Goal: Information Seeking & Learning: Learn about a topic

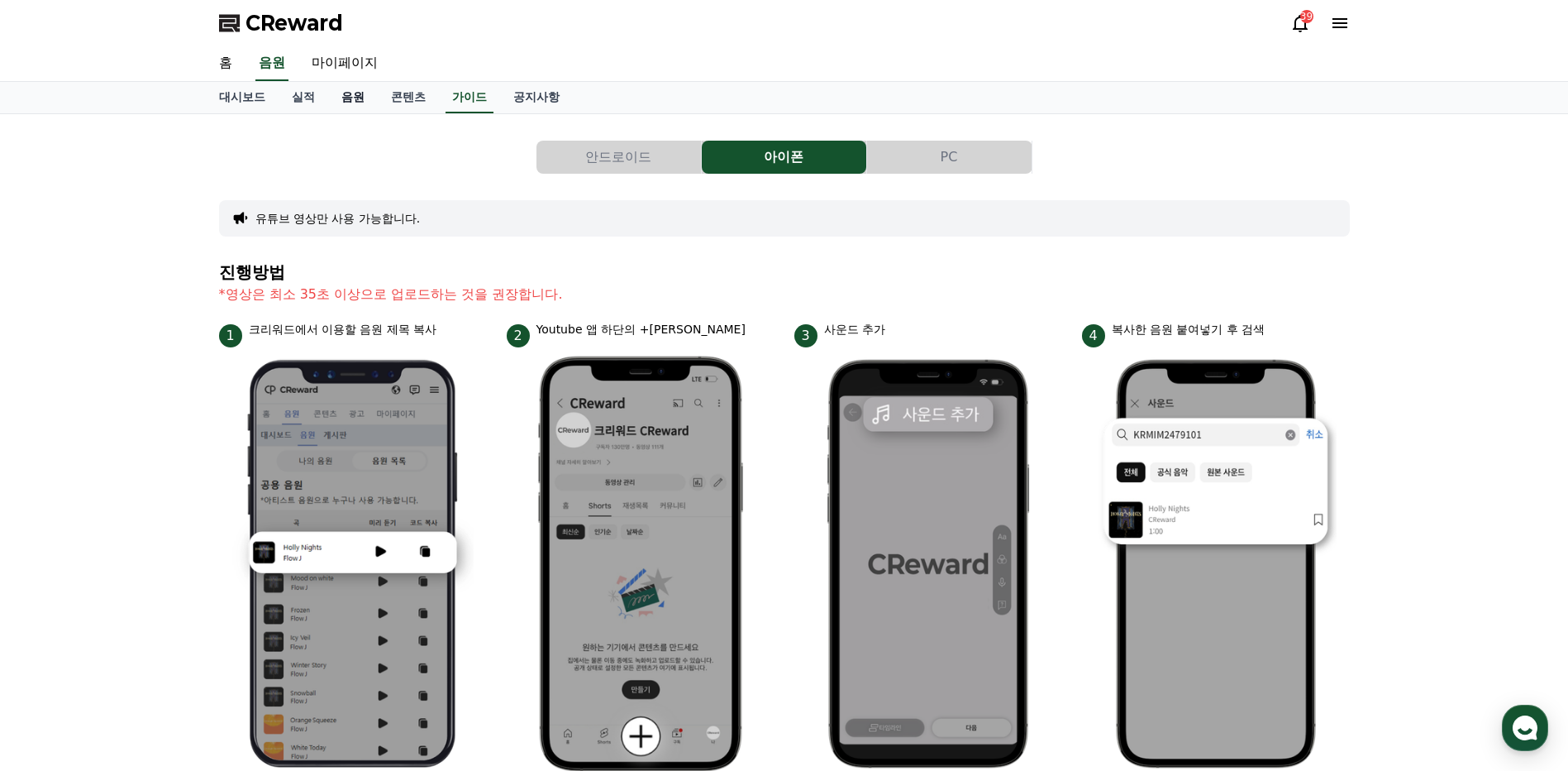
click at [354, 96] on link "음원" at bounding box center [353, 97] width 50 height 32
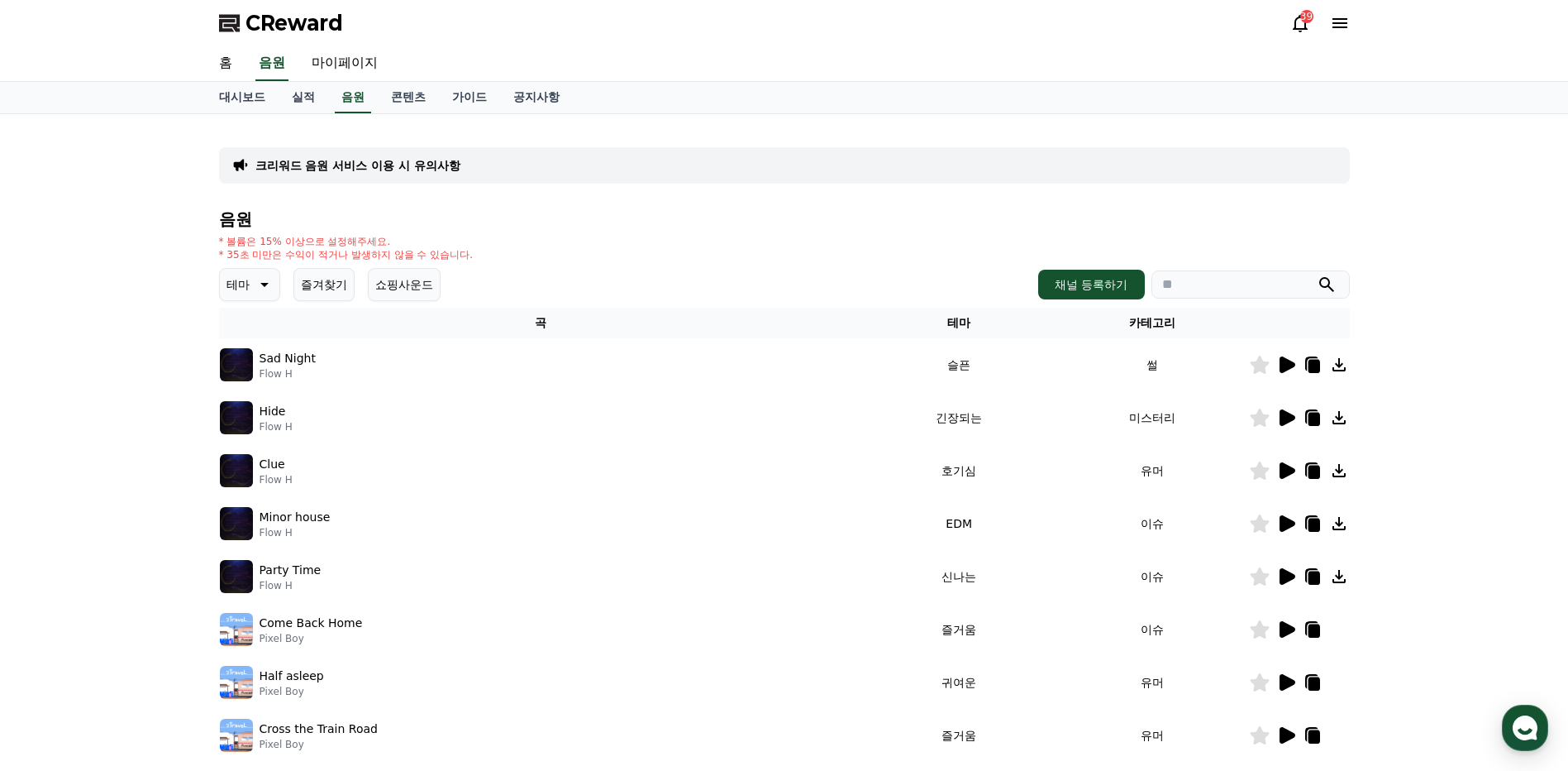
click at [1270, 290] on input "search" at bounding box center [1251, 285] width 198 height 28
click at [1332, 283] on icon "submit" at bounding box center [1327, 285] width 20 height 20
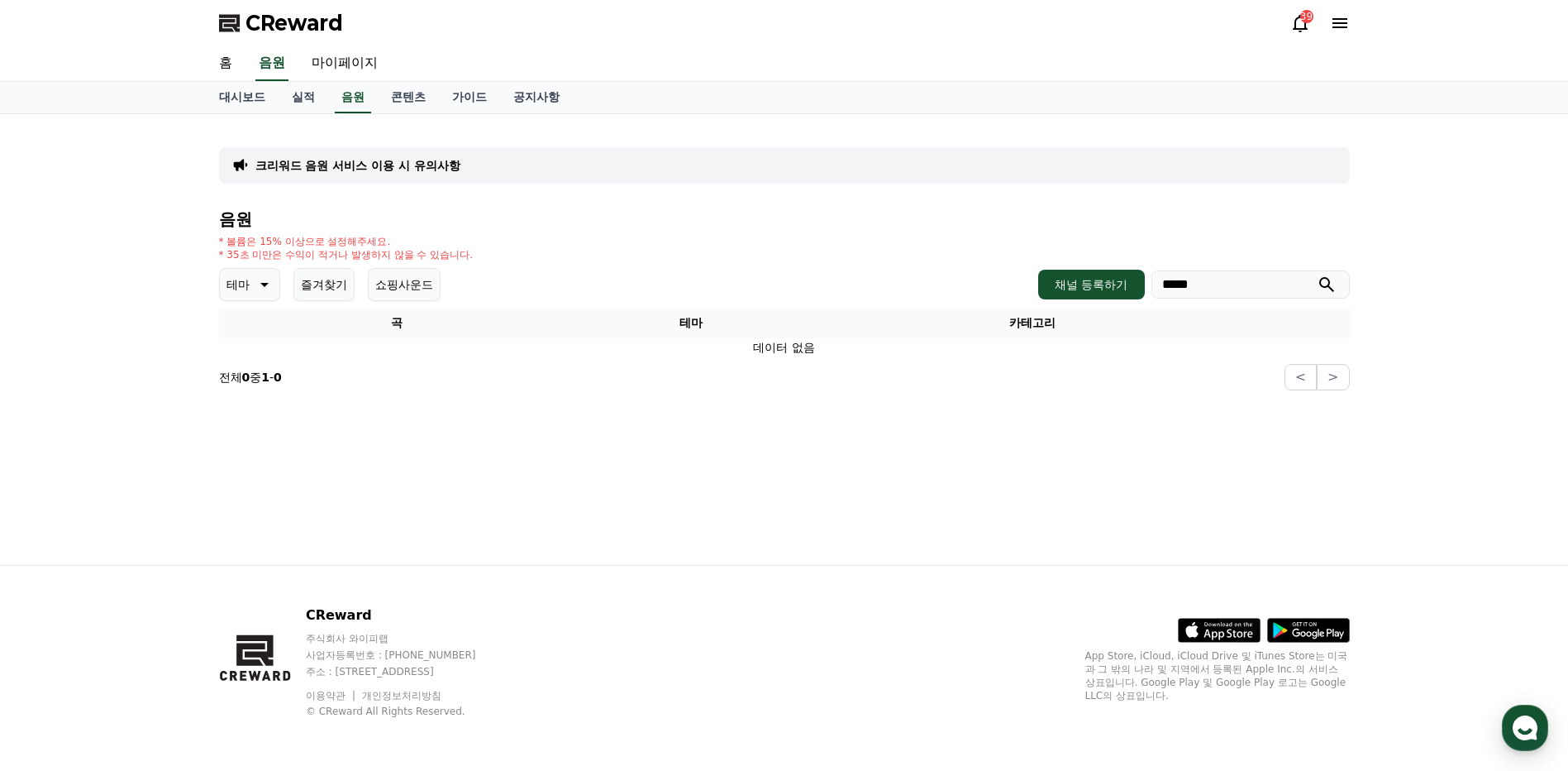
click at [1215, 289] on input "*****" at bounding box center [1251, 285] width 198 height 28
type input "**********"
click at [1329, 287] on icon "submit" at bounding box center [1327, 285] width 20 height 20
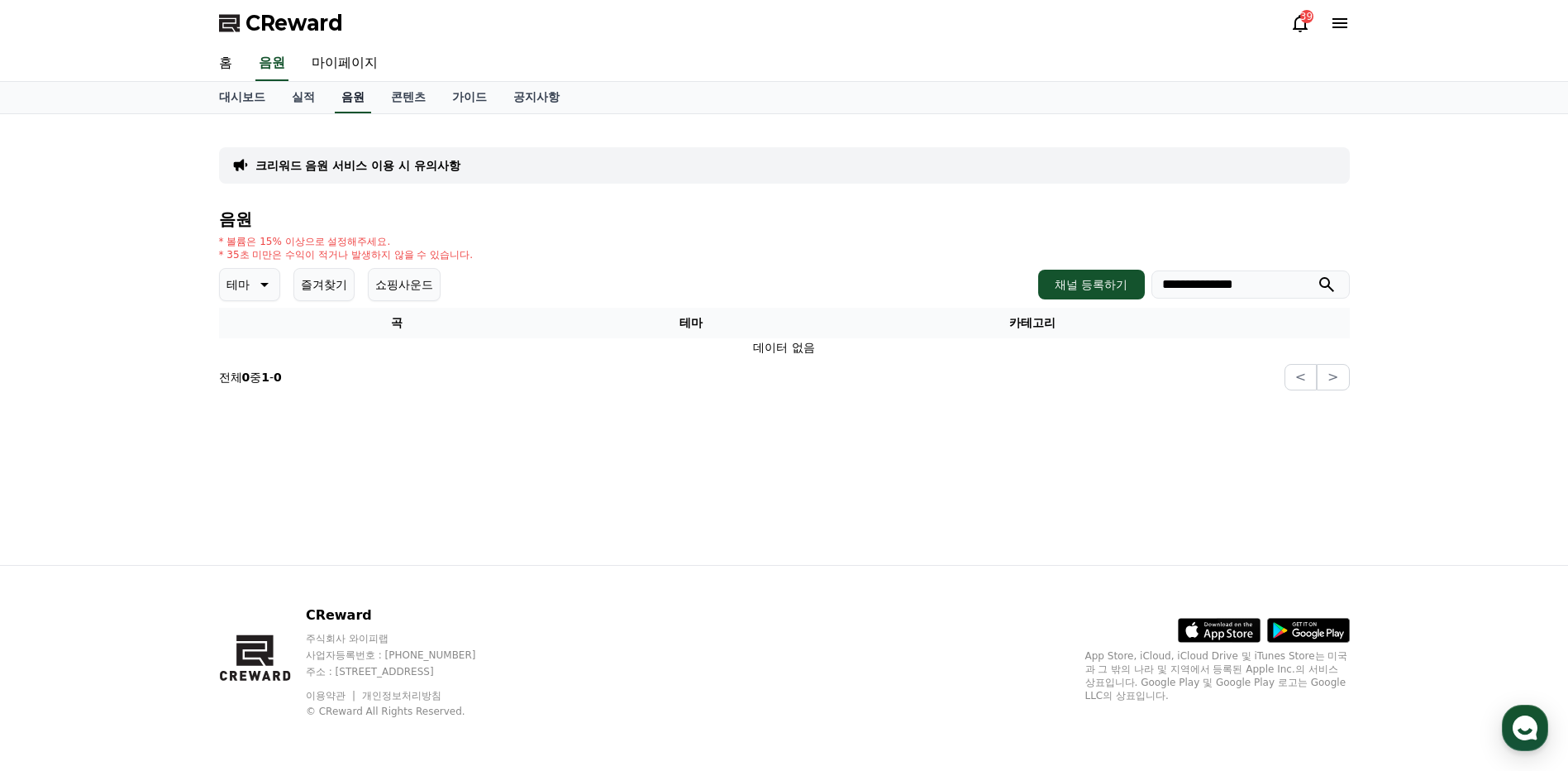
click at [353, 104] on link "음원" at bounding box center [353, 97] width 37 height 32
click at [342, 101] on link "음원" at bounding box center [353, 97] width 37 height 32
click at [243, 286] on p "테마" at bounding box center [238, 284] width 23 height 23
click at [238, 465] on button "코믹한" at bounding box center [246, 464] width 48 height 37
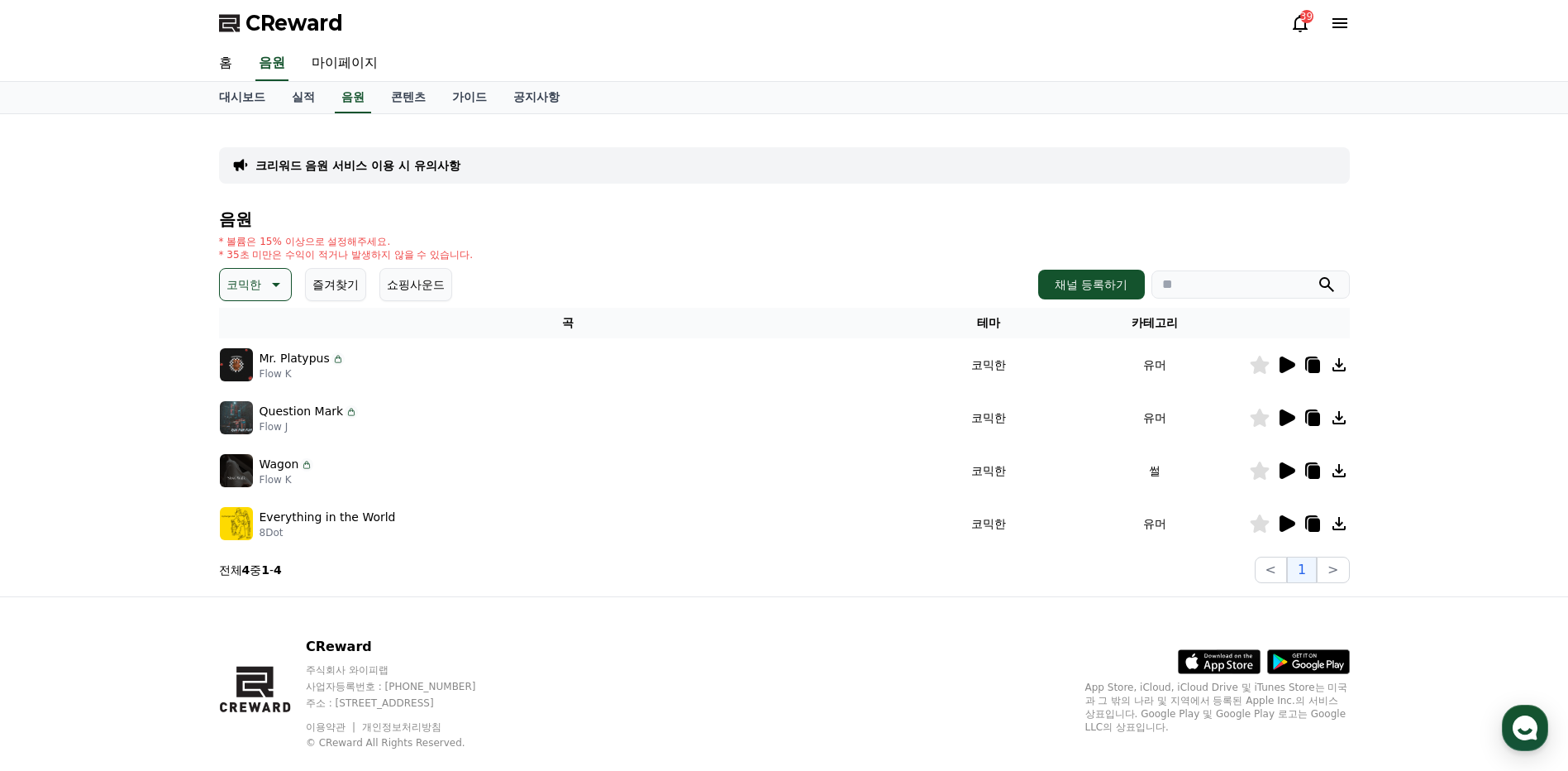
click at [1287, 357] on icon at bounding box center [1286, 365] width 20 height 20
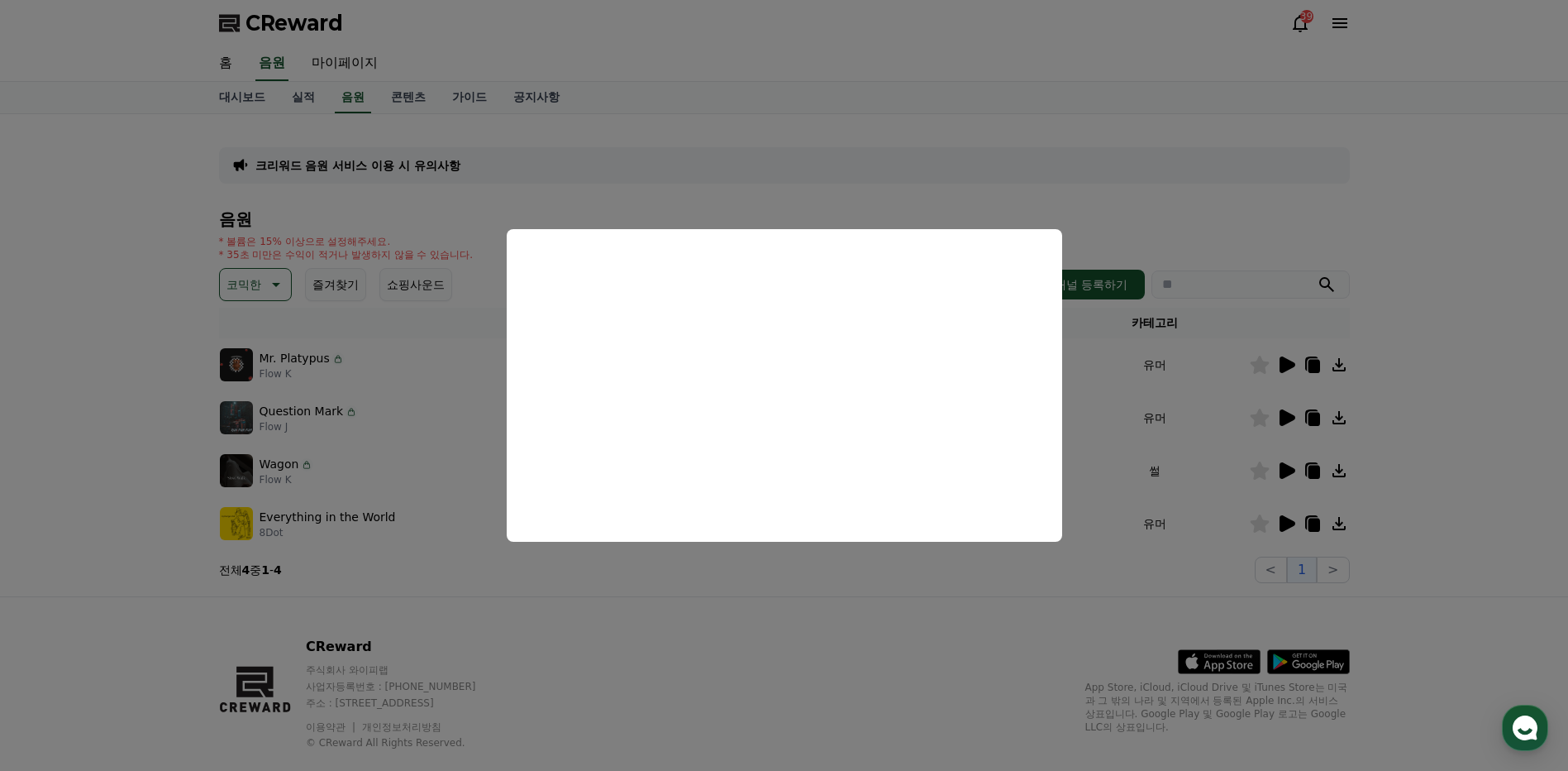
click at [1378, 371] on button "close modal" at bounding box center [784, 385] width 1568 height 771
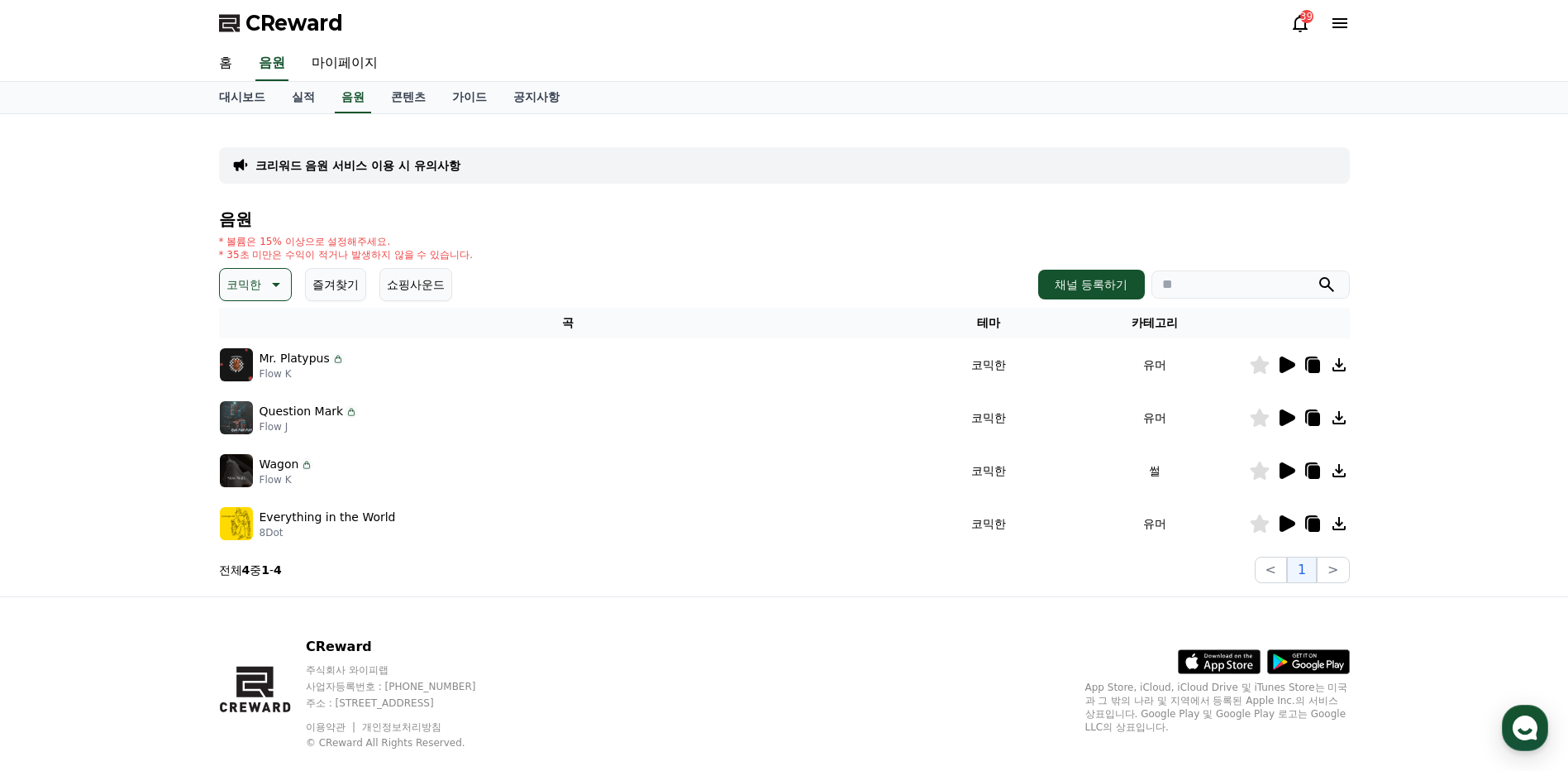
click at [1279, 521] on icon at bounding box center [1287, 523] width 16 height 17
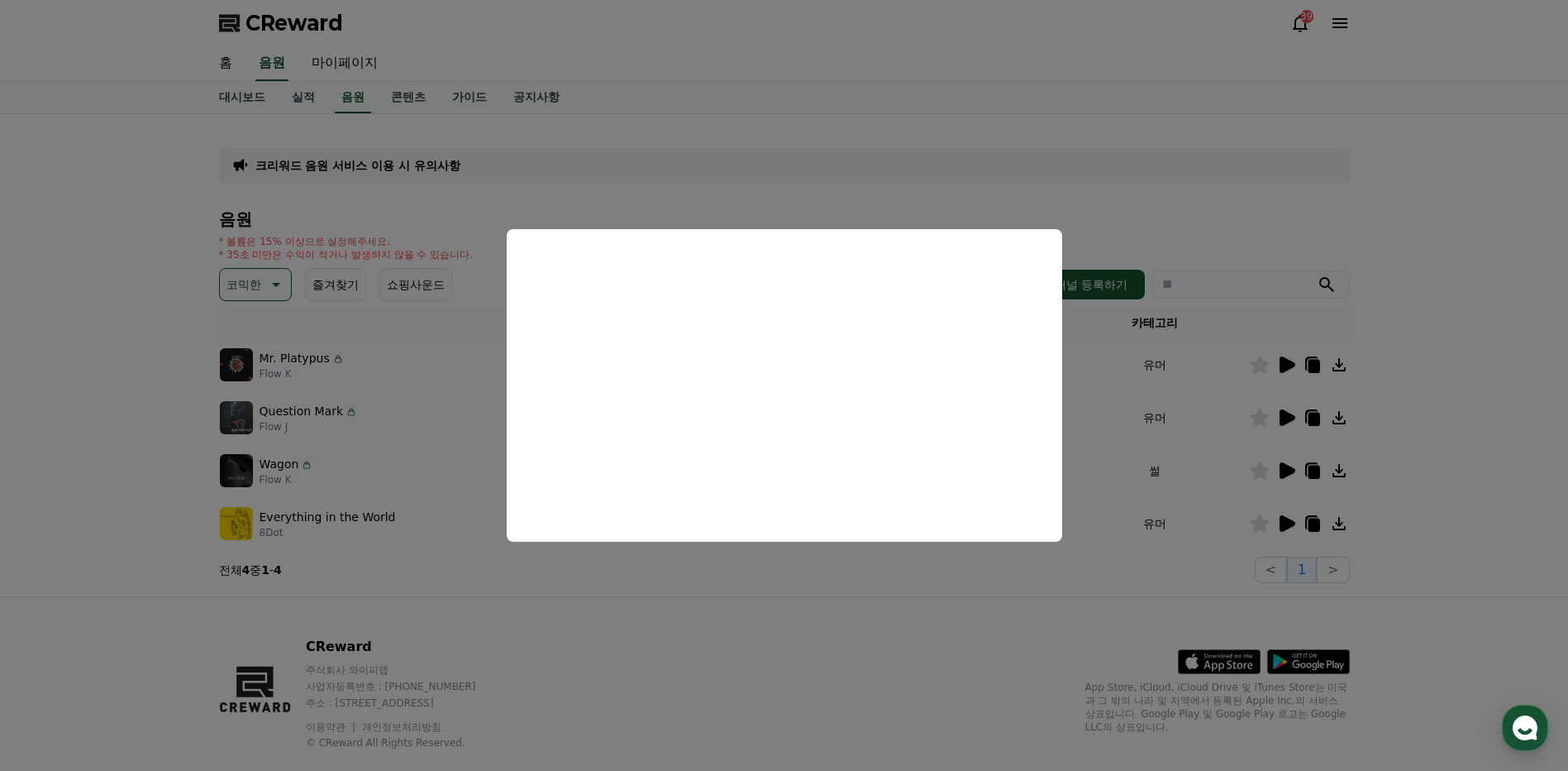
click at [1460, 457] on button "close modal" at bounding box center [784, 385] width 1568 height 771
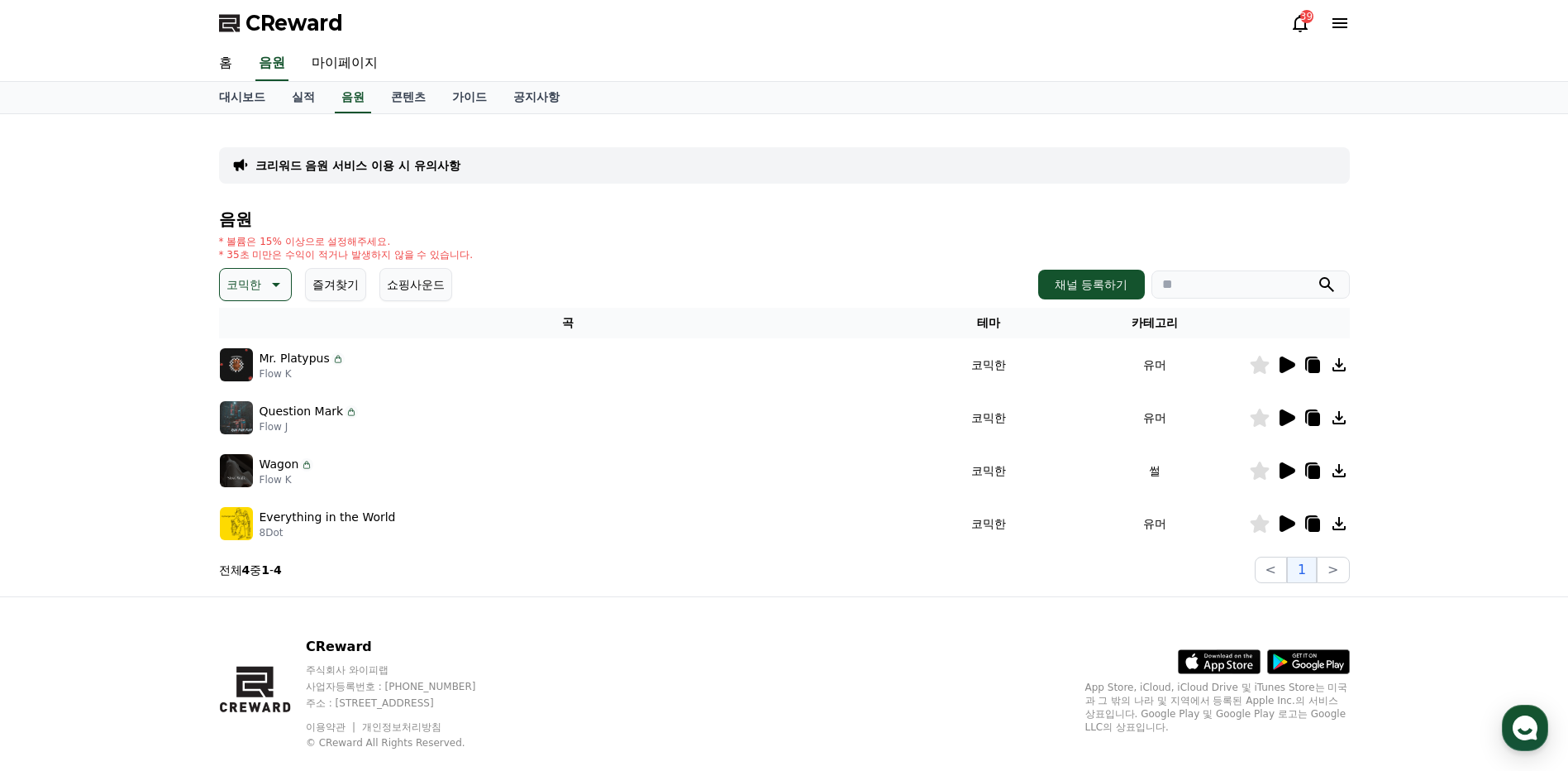
click at [1285, 471] on icon at bounding box center [1287, 471] width 16 height 17
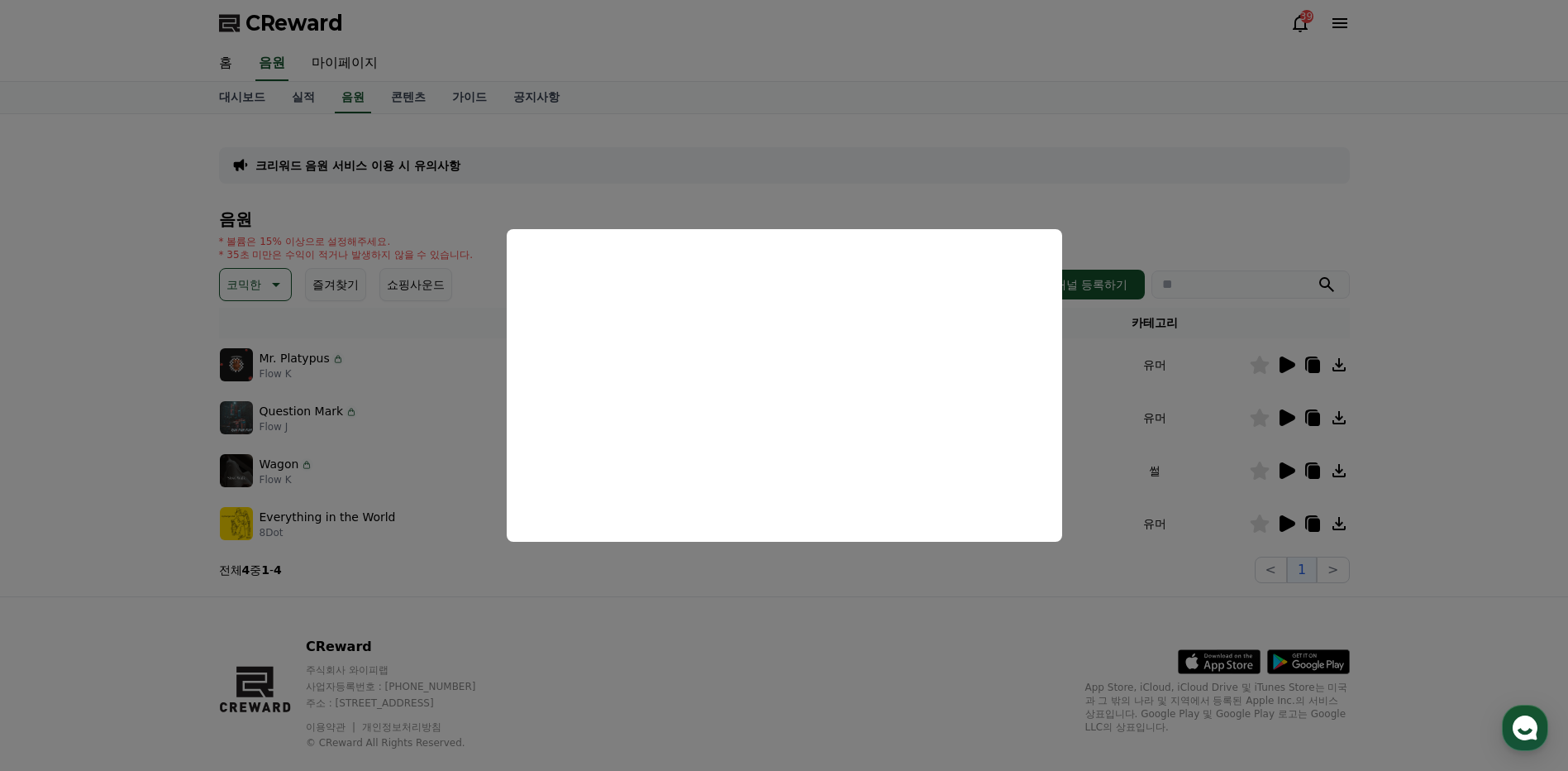
click at [1446, 467] on button "close modal" at bounding box center [784, 385] width 1568 height 771
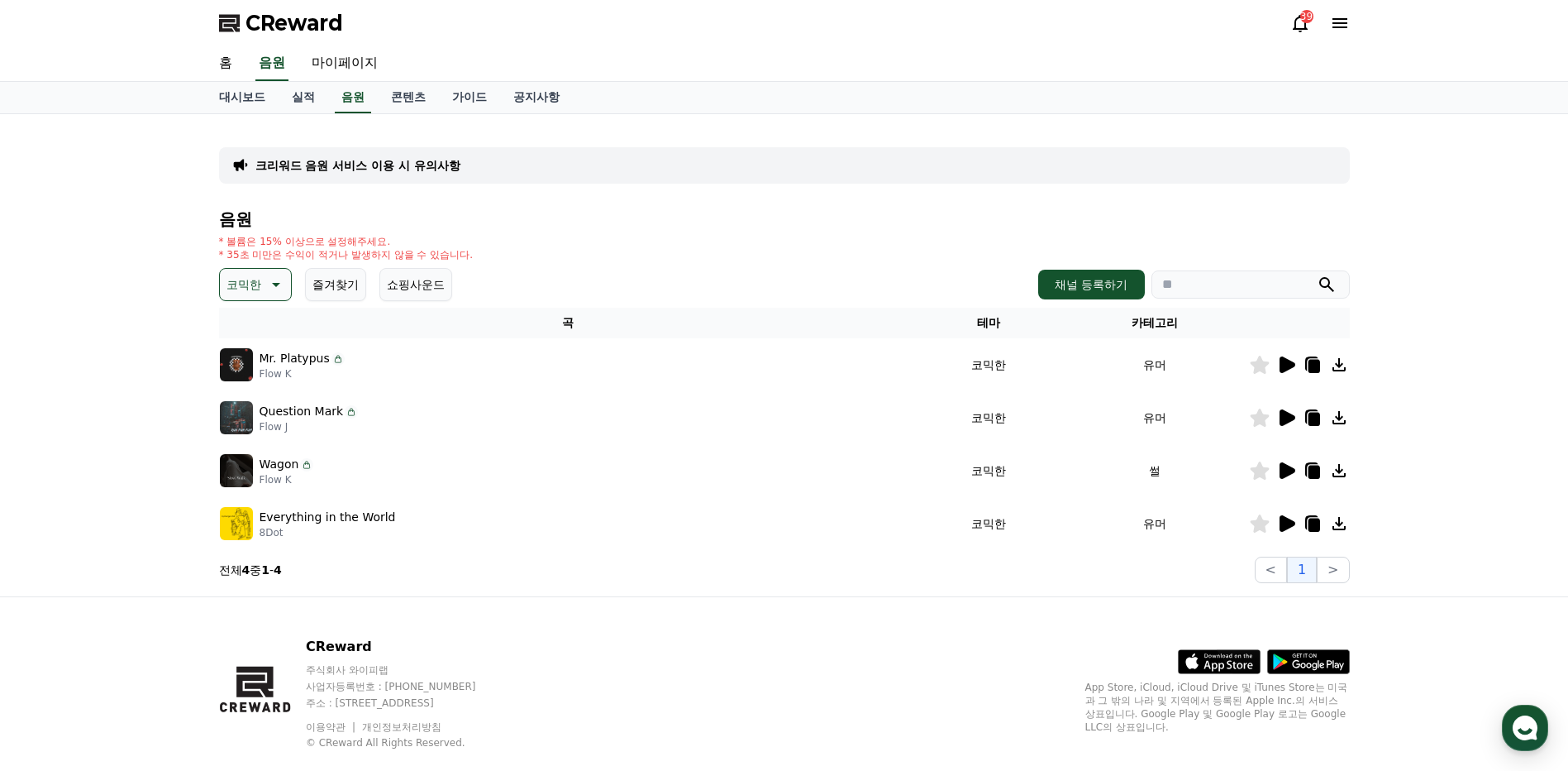
click at [1285, 419] on icon at bounding box center [1287, 417] width 16 height 17
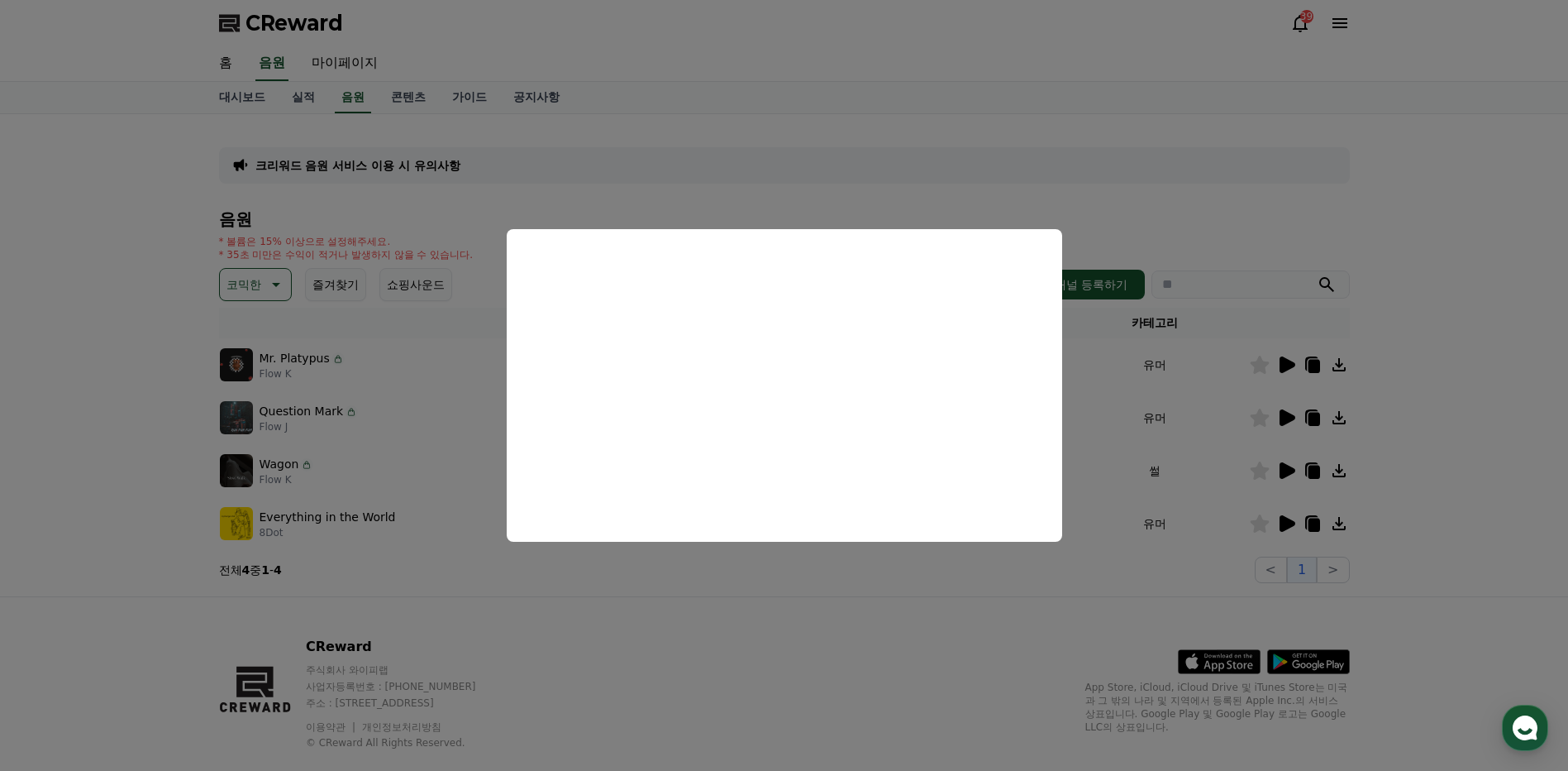
click at [1470, 433] on button "close modal" at bounding box center [784, 385] width 1568 height 771
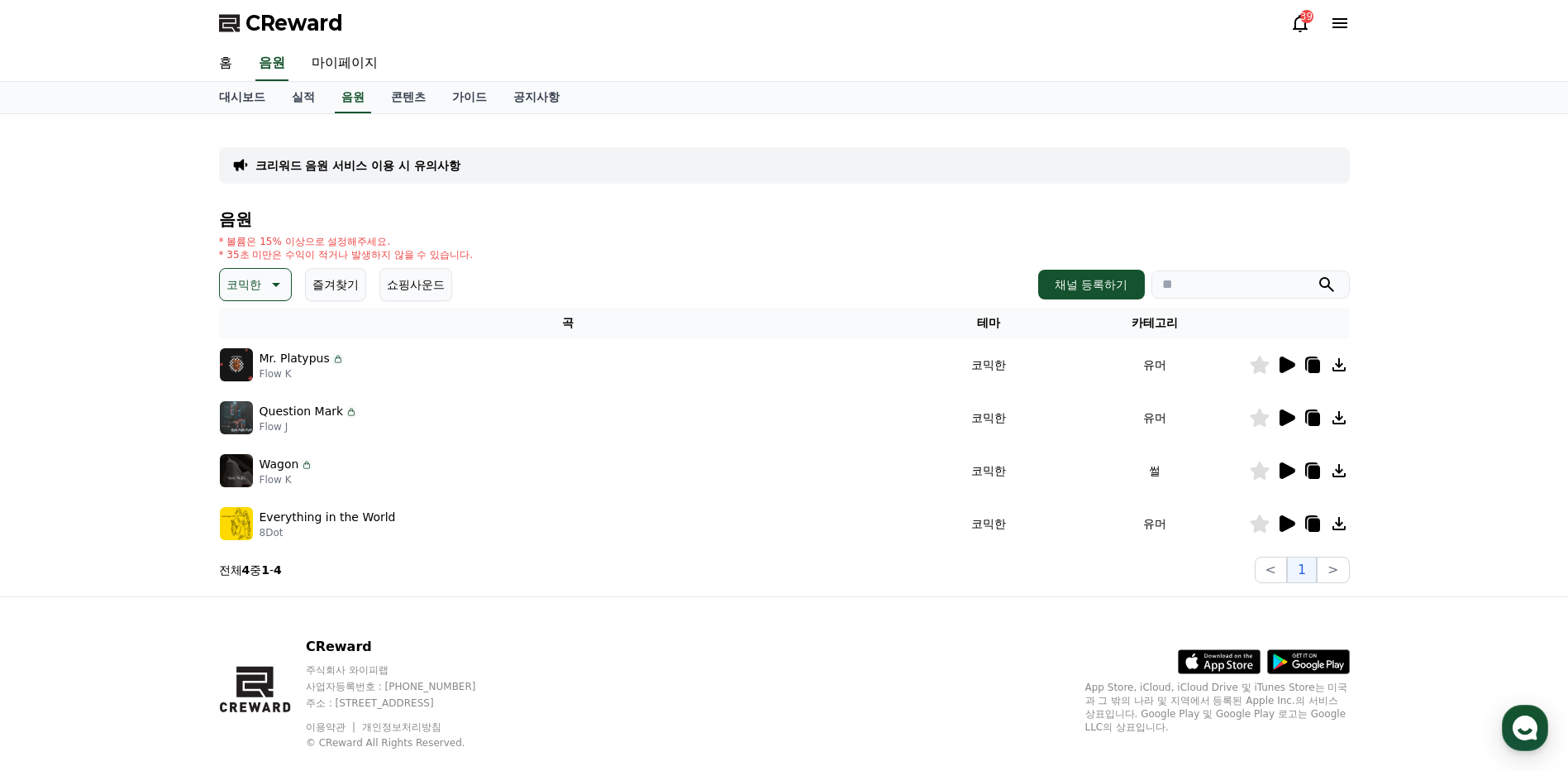
click at [1338, 422] on icon at bounding box center [1339, 418] width 20 height 20
